Goal: Task Accomplishment & Management: Complete application form

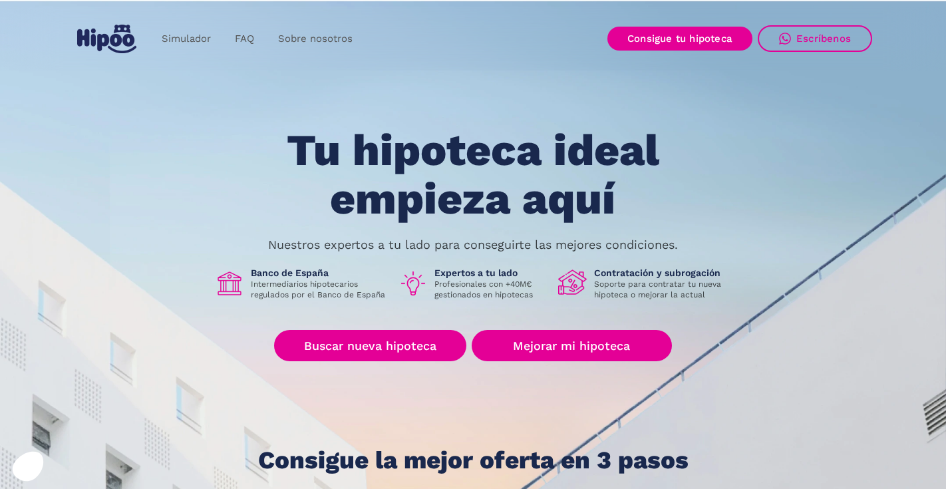
click at [120, 39] on img "home" at bounding box center [106, 39] width 59 height 29
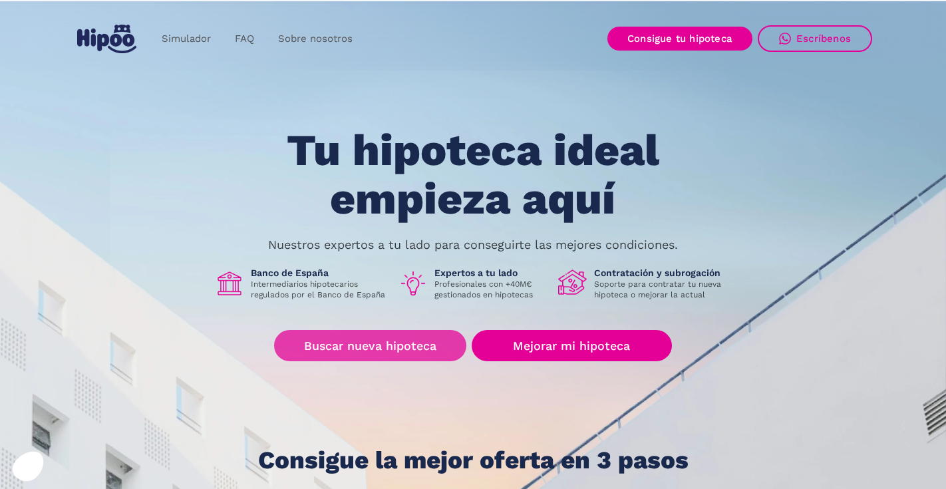
click at [420, 347] on link "Buscar nueva hipoteca" at bounding box center [370, 345] width 192 height 31
